Goal: Task Accomplishment & Management: Use online tool/utility

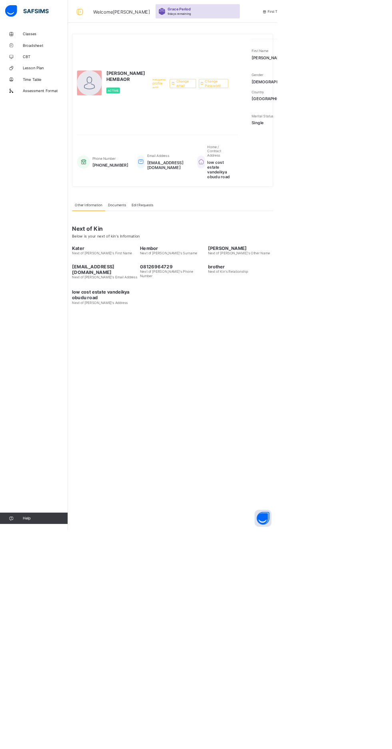
click at [33, 44] on link "Classes" at bounding box center [48, 48] width 96 height 16
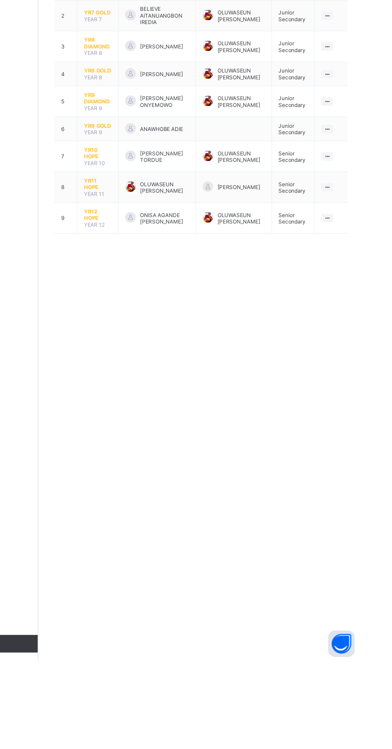
click at [141, 285] on span "YR10 HOPE" at bounding box center [150, 286] width 25 height 12
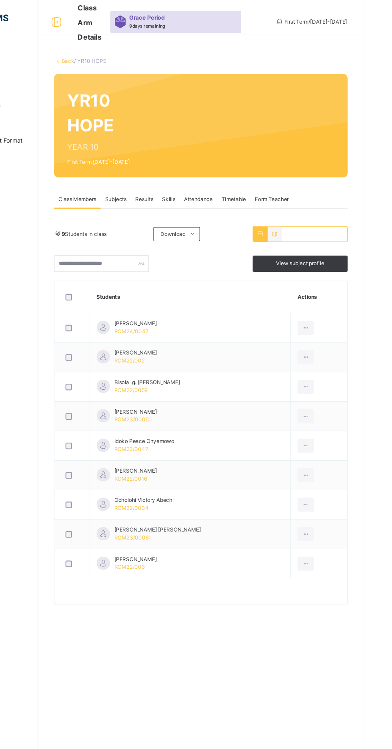
click at [244, 179] on span "Attendance" at bounding box center [242, 181] width 26 height 7
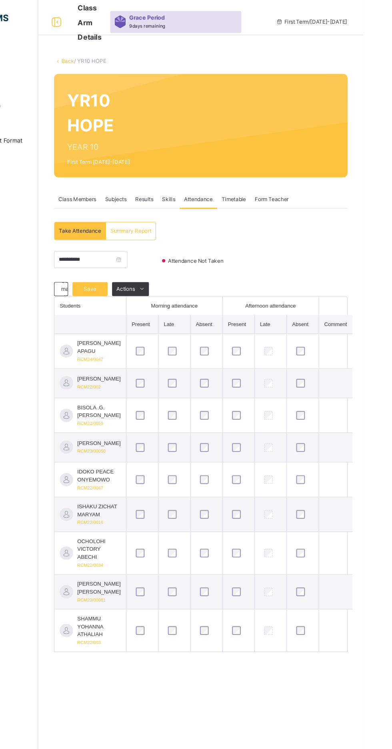
click at [143, 263] on span "Save" at bounding box center [143, 263] width 20 height 7
